Goal: Task Accomplishment & Management: Manage account settings

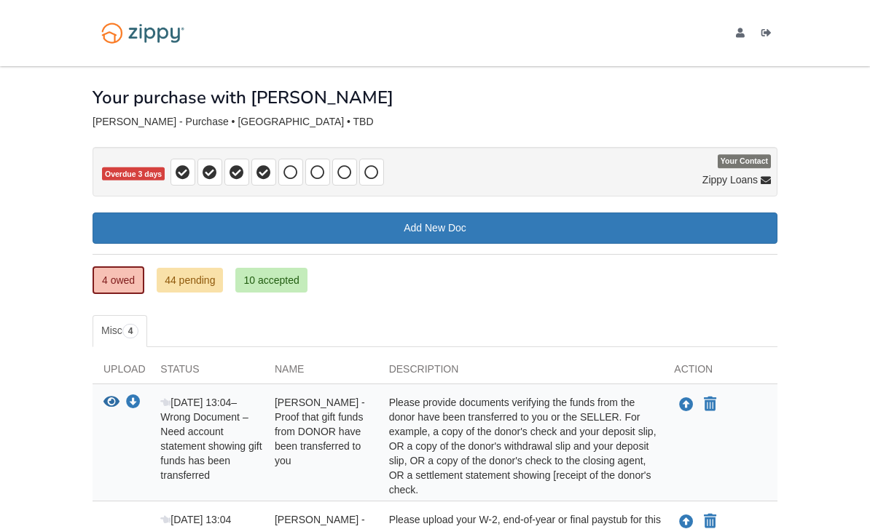
scroll to position [224, 0]
click at [768, 35] on icon "Log out" at bounding box center [766, 33] width 10 height 10
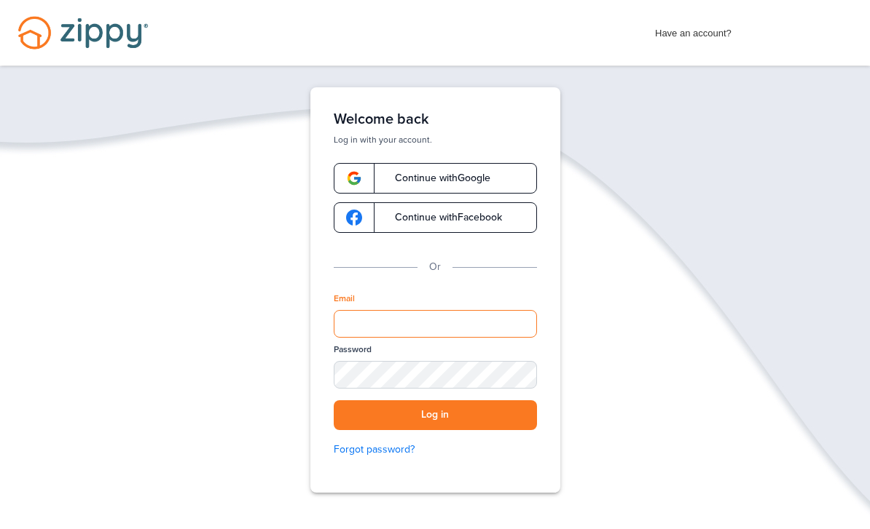
click at [473, 515] on div "Verify your Email We just resent an email with a link to set your password to .…" at bounding box center [434, 335] width 291 height 496
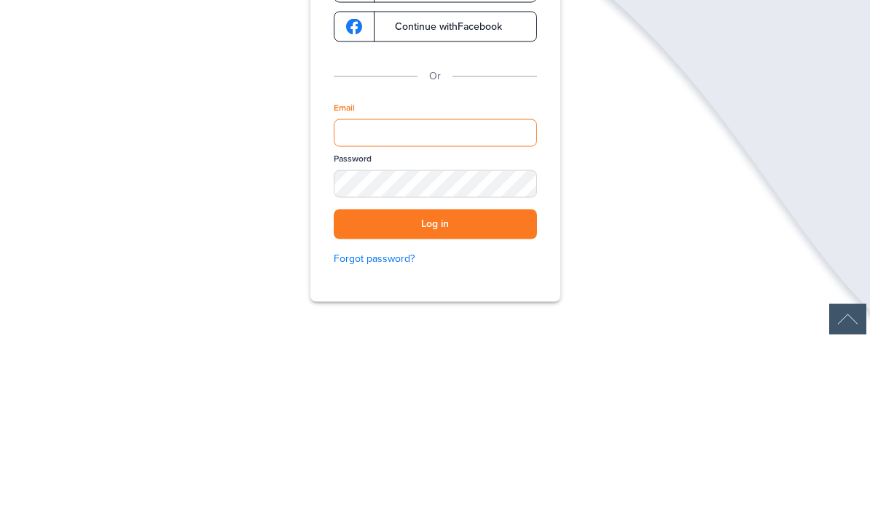
type input "**********"
click at [435, 401] on button "Log in" at bounding box center [435, 416] width 203 height 30
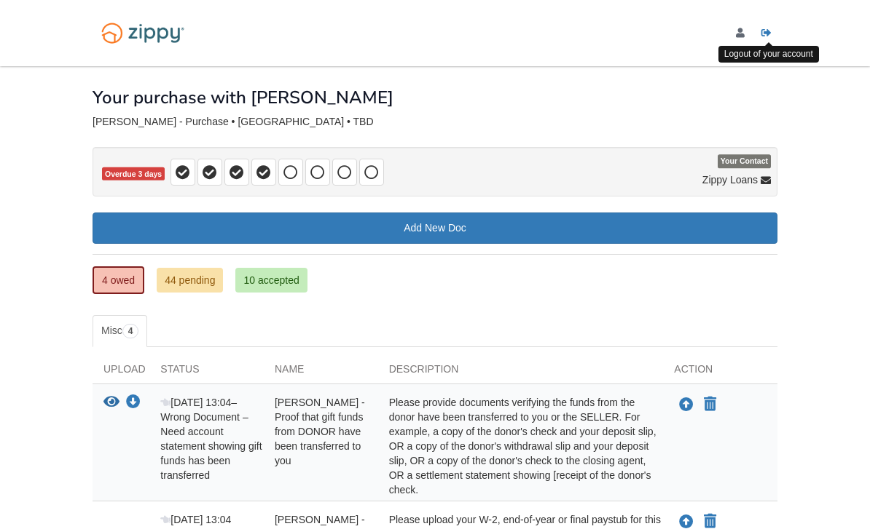
click at [771, 39] on link "Logout" at bounding box center [769, 35] width 16 height 15
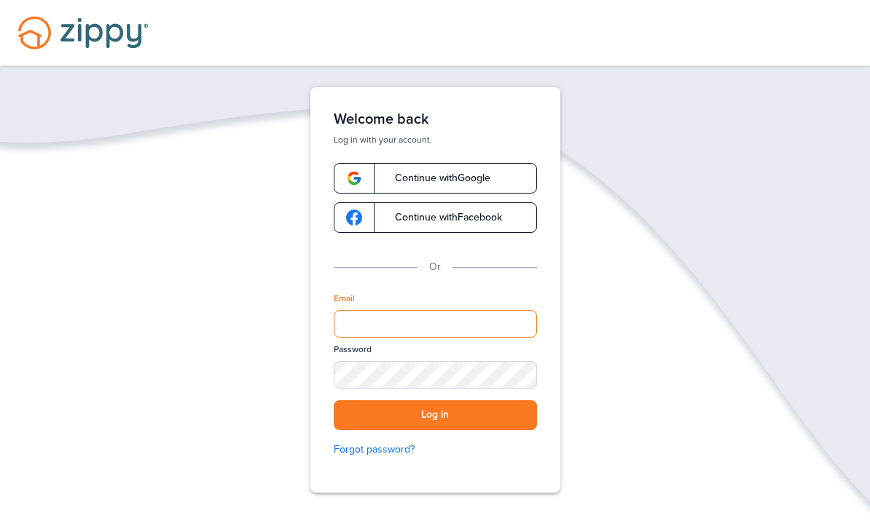
click at [447, 313] on div "Verify your Email We just resent an email with a link to set your password to .…" at bounding box center [434, 335] width 291 height 496
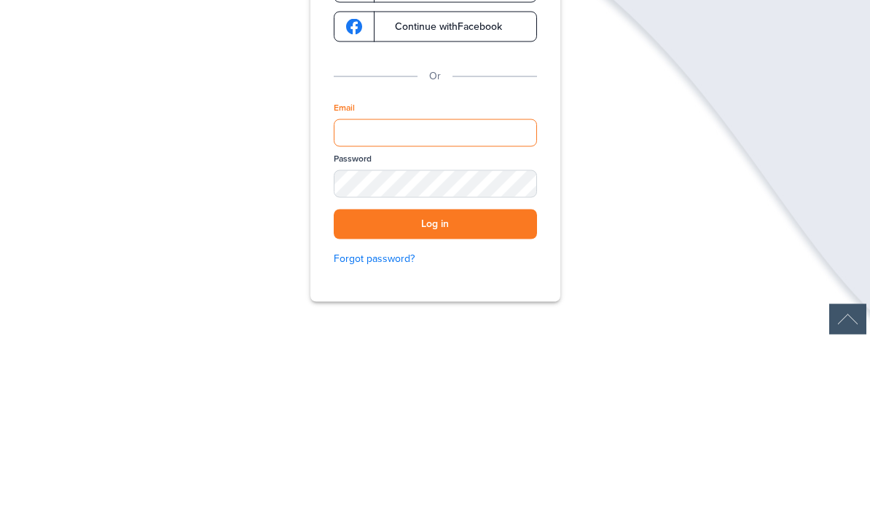
type input "**********"
click at [435, 401] on button "Log in" at bounding box center [435, 416] width 203 height 30
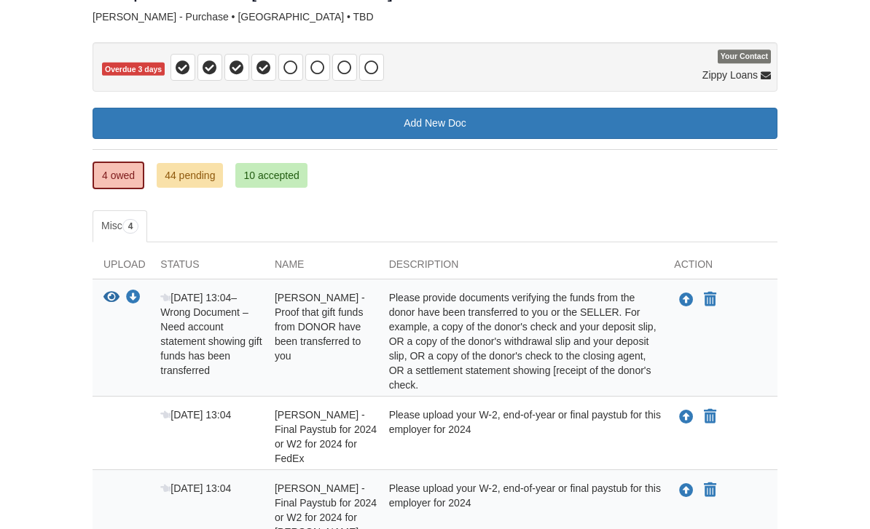
scroll to position [104, 0]
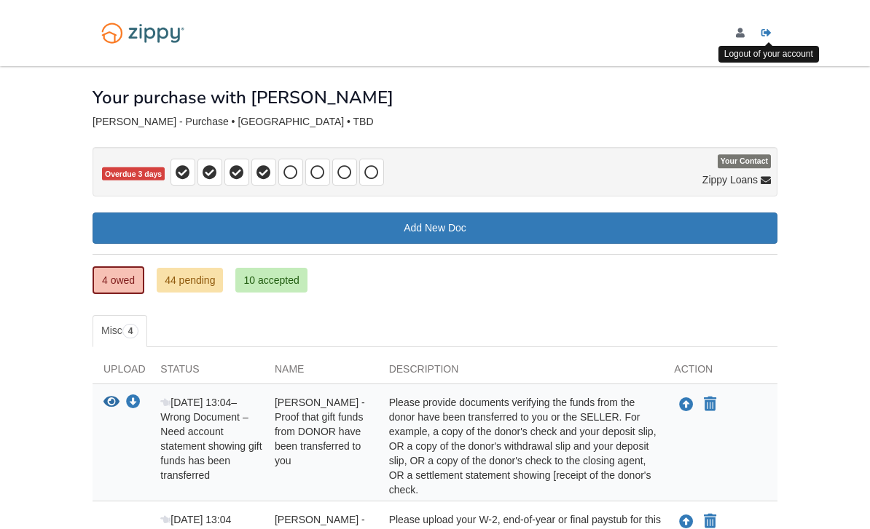
click at [762, 40] on link "Logout" at bounding box center [769, 35] width 16 height 15
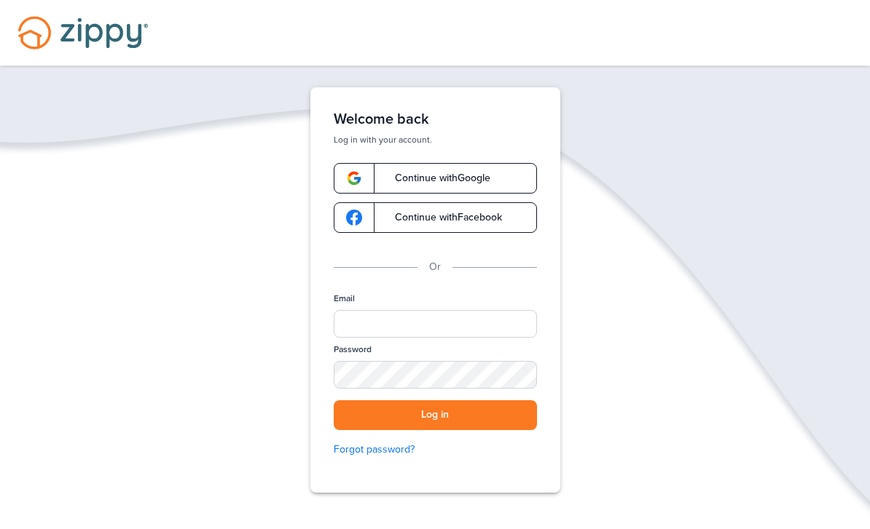
scroll to position [1, 0]
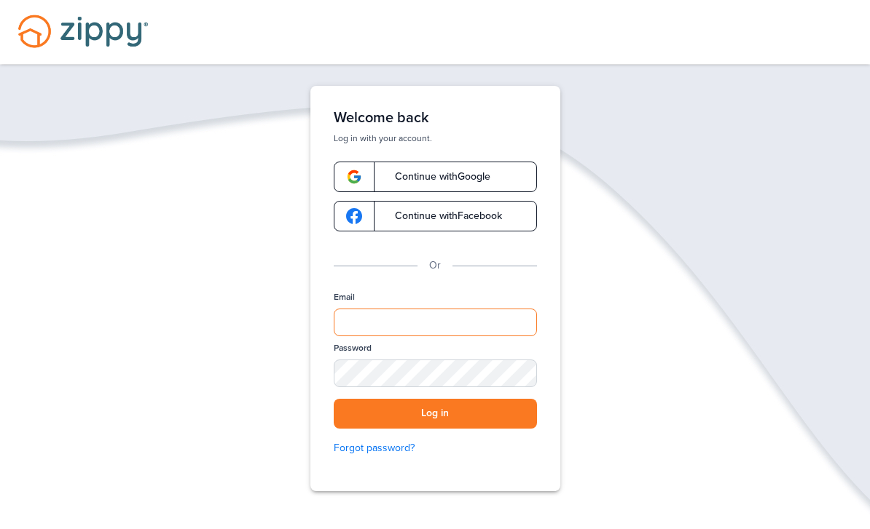
click at [411, 328] on input "Email" at bounding box center [435, 323] width 203 height 28
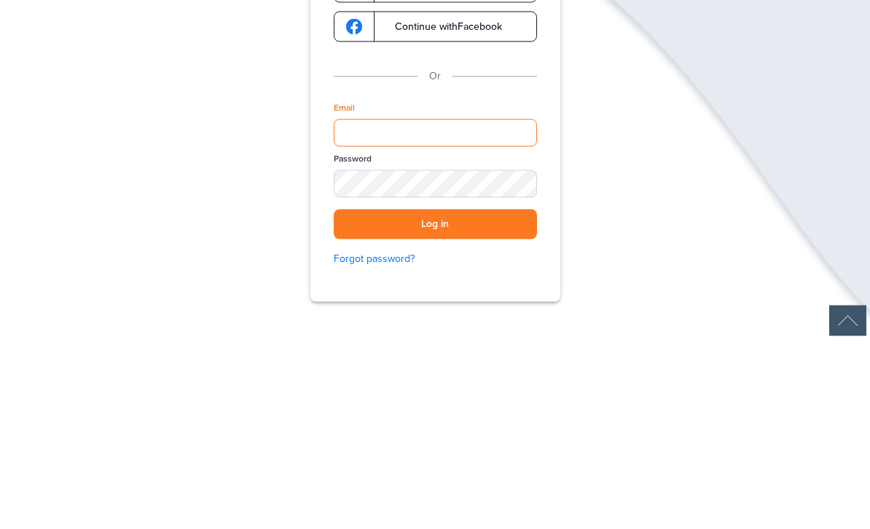
type input "**********"
click at [435, 399] on button "Log in" at bounding box center [435, 414] width 203 height 30
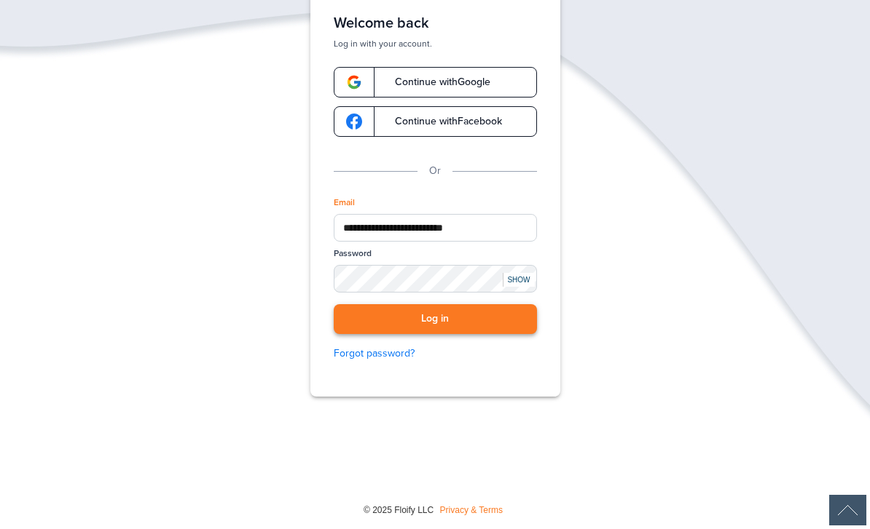
click at [377, 311] on button "Log in" at bounding box center [435, 319] width 203 height 30
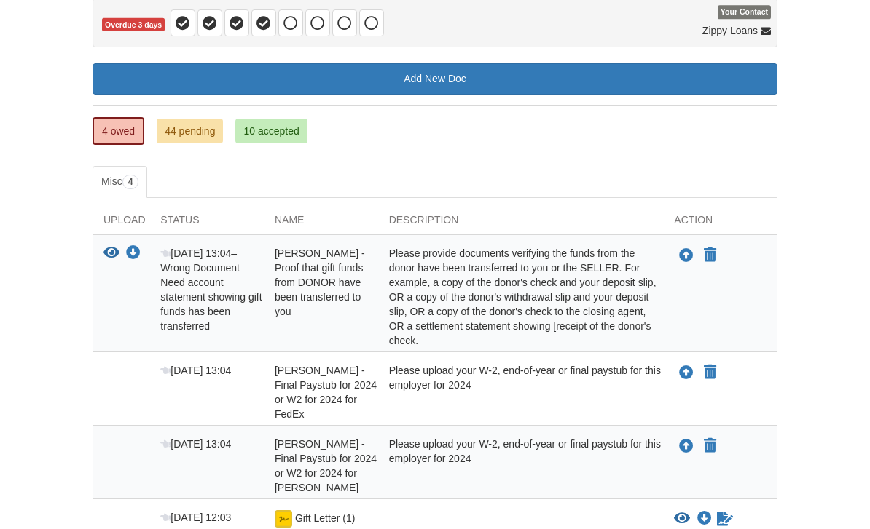
scroll to position [221, 0]
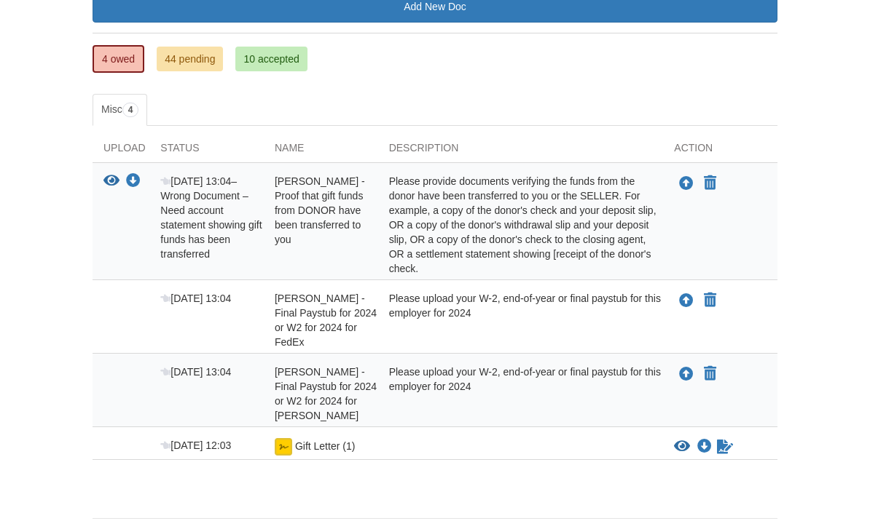
click at [338, 444] on span "Gift Letter (1)" at bounding box center [325, 447] width 60 height 12
click at [687, 440] on icon "View Gift Letter (1)" at bounding box center [682, 447] width 16 height 15
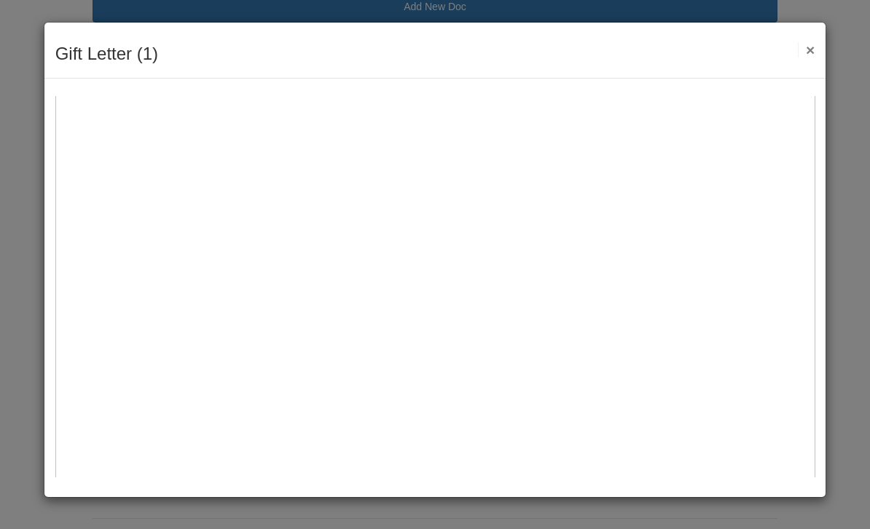
scroll to position [104, 0]
click at [808, 57] on button "×" at bounding box center [805, 49] width 17 height 15
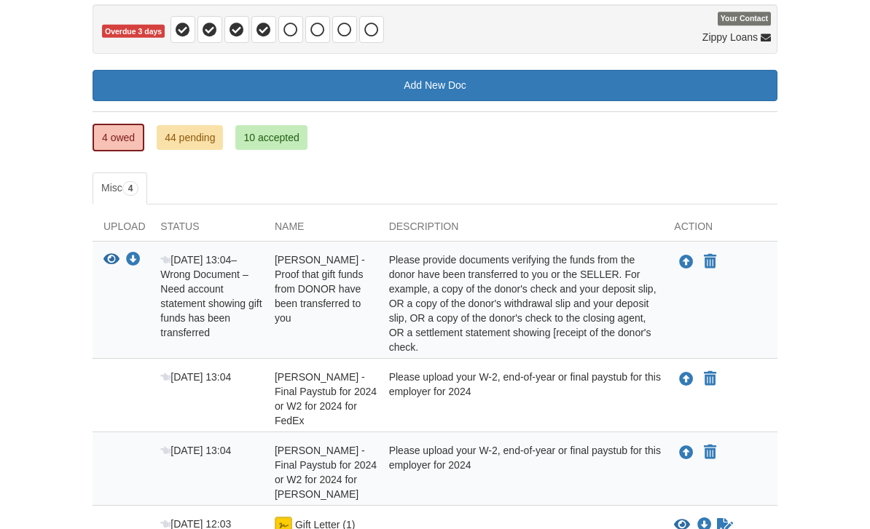
scroll to position [0, 0]
